Goal: Information Seeking & Learning: Find specific fact

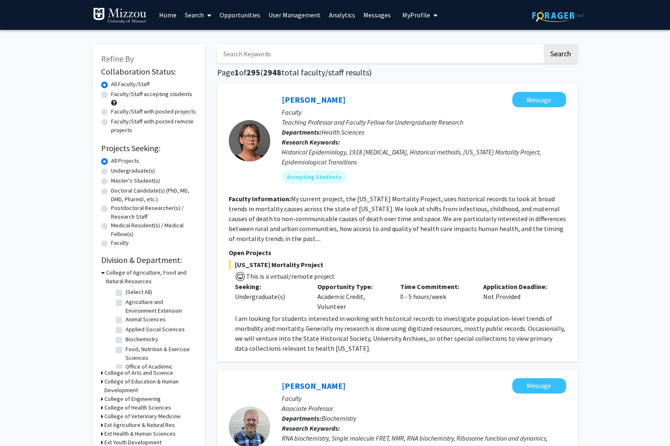
click at [126, 335] on label "Biochemistry" at bounding box center [142, 339] width 33 height 9
click at [126, 335] on input "Biochemistry" at bounding box center [128, 337] width 5 height 5
checkbox input "true"
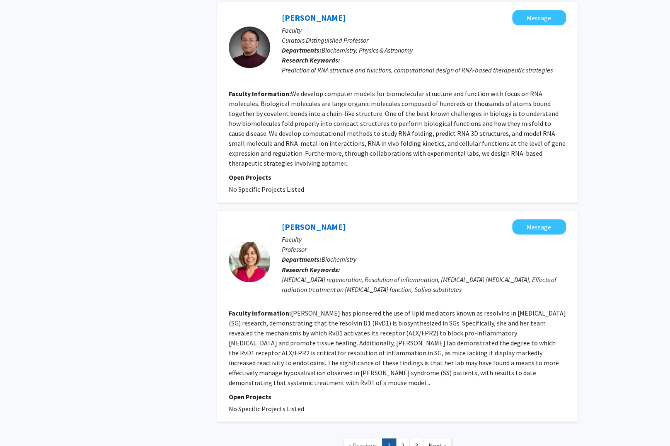
scroll to position [1761, 0]
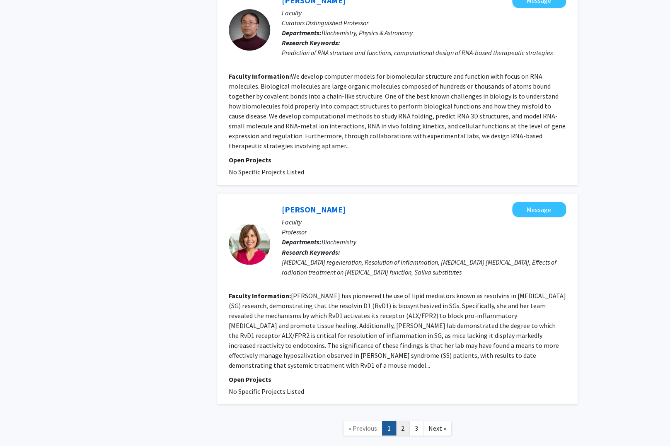
click at [405, 421] on link "2" at bounding box center [403, 428] width 14 height 15
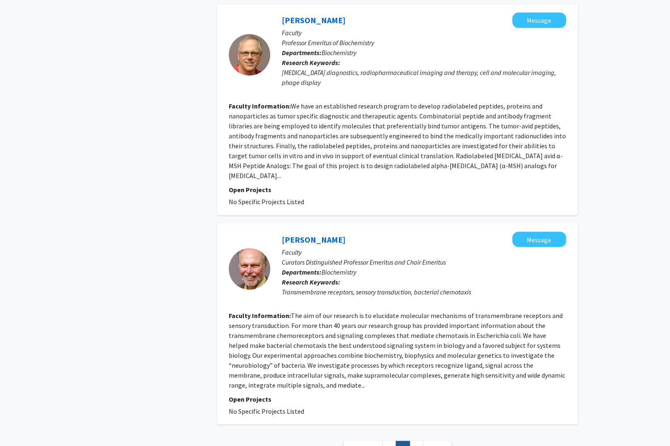
scroll to position [1794, 0]
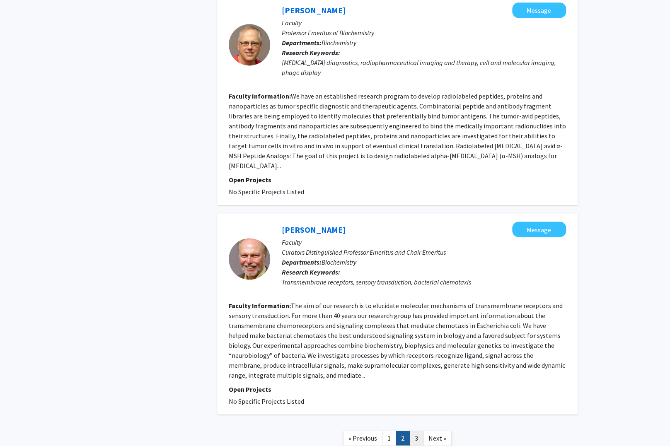
click at [418, 431] on link "3" at bounding box center [417, 438] width 14 height 15
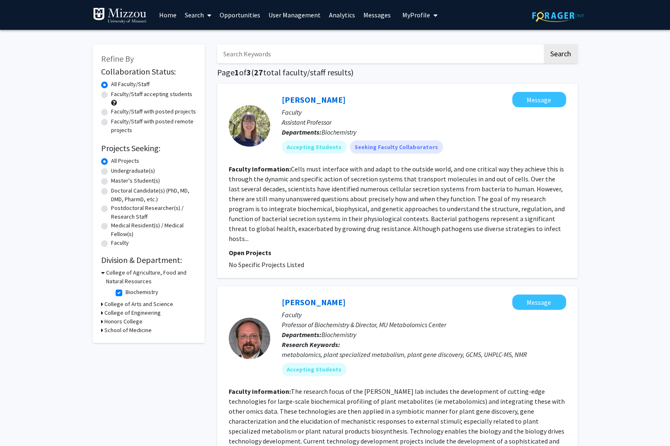
click at [126, 291] on label "Biochemistry" at bounding box center [142, 292] width 33 height 9
click at [126, 291] on input "Biochemistry" at bounding box center [128, 290] width 5 height 5
checkbox input "false"
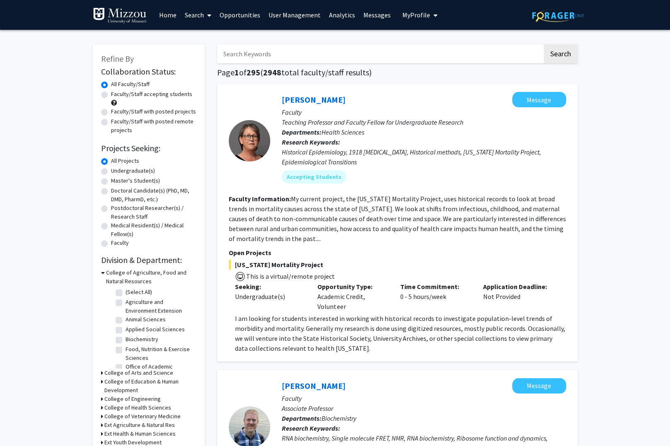
click at [279, 49] on input "Search Keywords" at bounding box center [379, 53] width 325 height 19
type input "sparks"
click at [544, 44] on button "Search" at bounding box center [561, 53] width 34 height 19
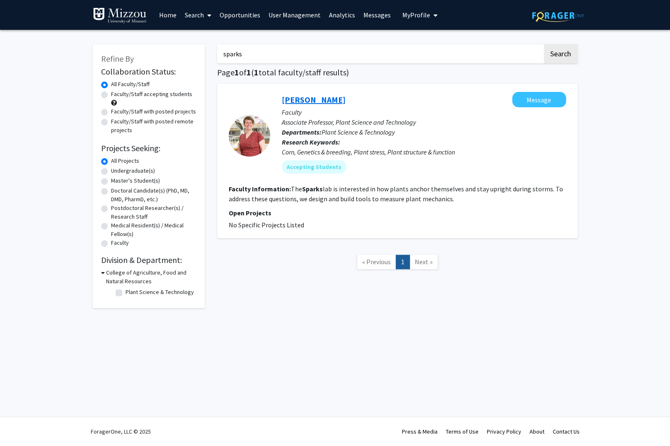
click at [303, 102] on link "[PERSON_NAME]" at bounding box center [314, 100] width 64 height 10
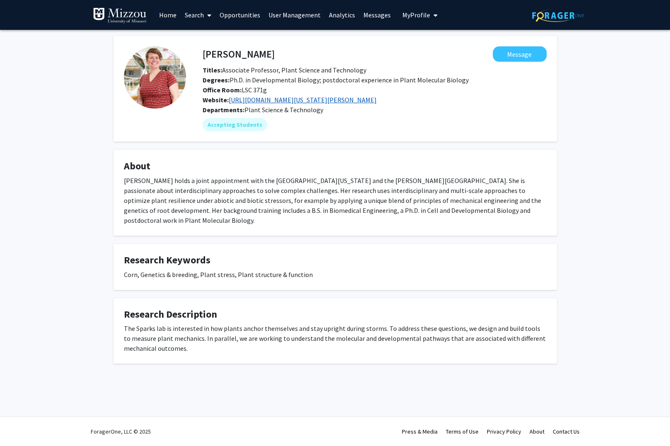
click at [289, 102] on link "[URL][DOMAIN_NAME][US_STATE][PERSON_NAME]" at bounding box center [303, 100] width 148 height 8
click at [166, 16] on link "Home" at bounding box center [168, 14] width 26 height 29
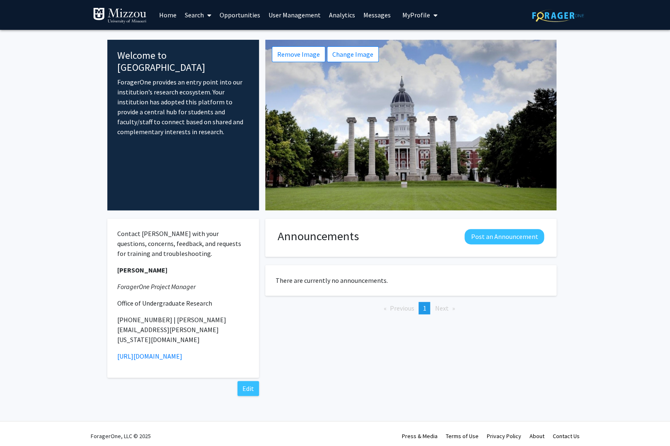
click at [193, 15] on link "Search" at bounding box center [198, 14] width 35 height 29
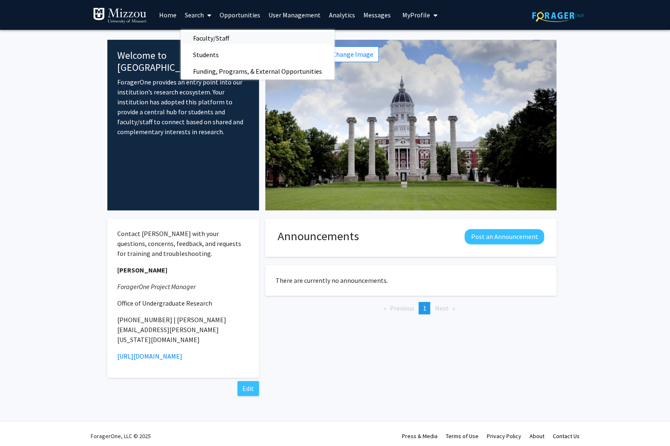
click at [200, 36] on span "Faculty/Staff" at bounding box center [211, 38] width 61 height 17
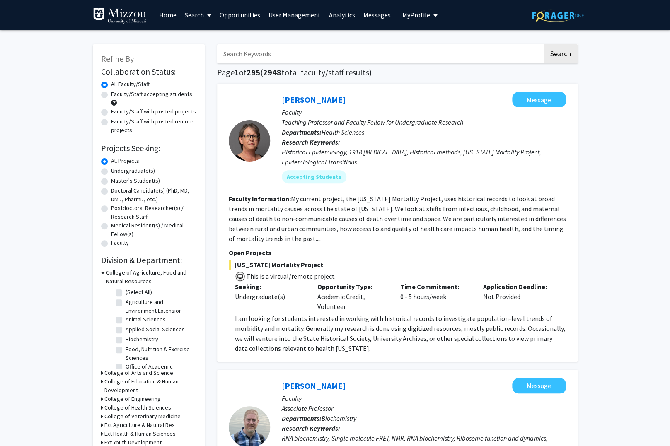
click at [259, 55] on input "Search Keywords" at bounding box center [379, 53] width 325 height 19
type input "[PERSON_NAME]"
click at [544, 44] on button "Search" at bounding box center [561, 53] width 34 height 19
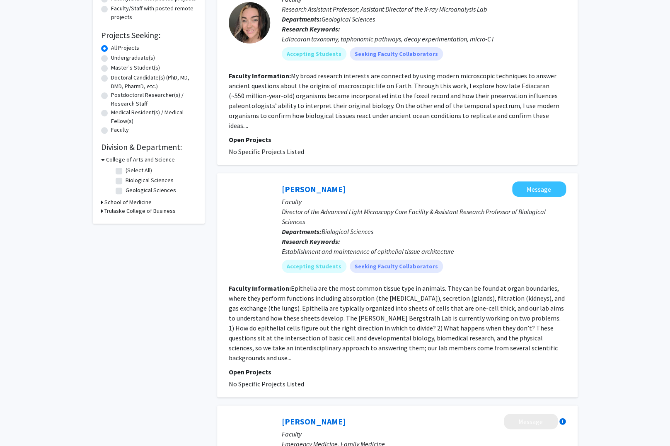
scroll to position [116, 0]
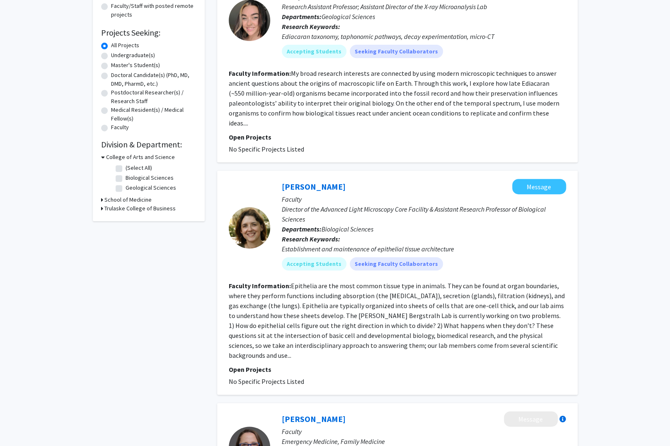
click at [309, 182] on link "[PERSON_NAME]" at bounding box center [314, 187] width 64 height 10
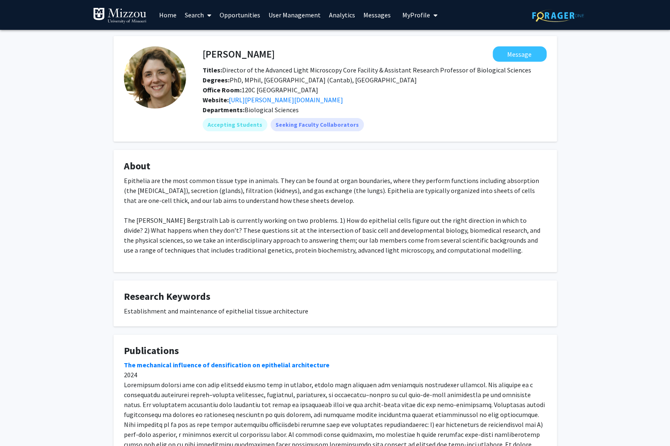
scroll to position [2, 0]
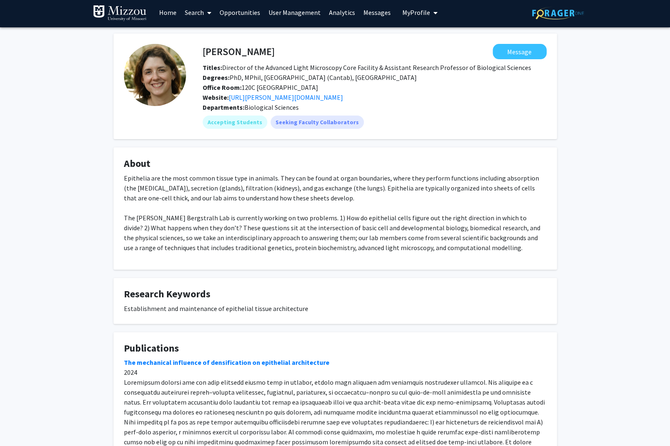
click at [192, 12] on link "Search" at bounding box center [198, 12] width 35 height 29
click at [197, 36] on span "Faculty/Staff" at bounding box center [211, 36] width 61 height 17
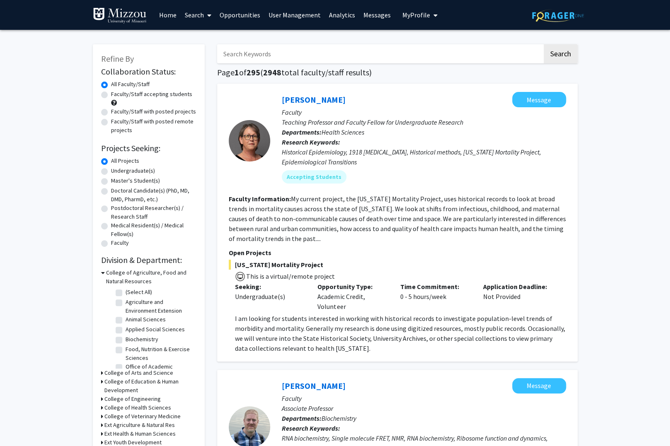
click at [278, 55] on input "Search Keywords" at bounding box center [379, 53] width 325 height 19
type input "heng"
click at [544, 44] on button "Search" at bounding box center [561, 53] width 34 height 19
